Goal: Transaction & Acquisition: Download file/media

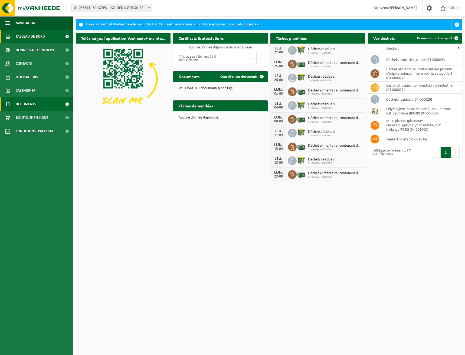
click at [29, 104] on span "Documents" at bounding box center [26, 104] width 21 height 14
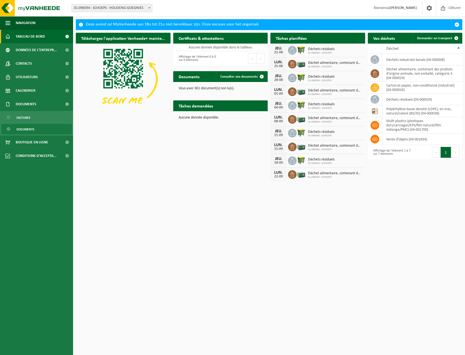
click at [24, 127] on span "Documents" at bounding box center [26, 129] width 18 height 10
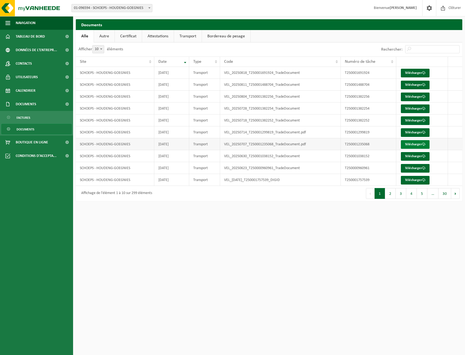
click at [409, 144] on link "Télécharger" at bounding box center [415, 144] width 29 height 9
click at [422, 134] on link "Télécharger" at bounding box center [415, 132] width 29 height 9
